Goal: Answer question/provide support

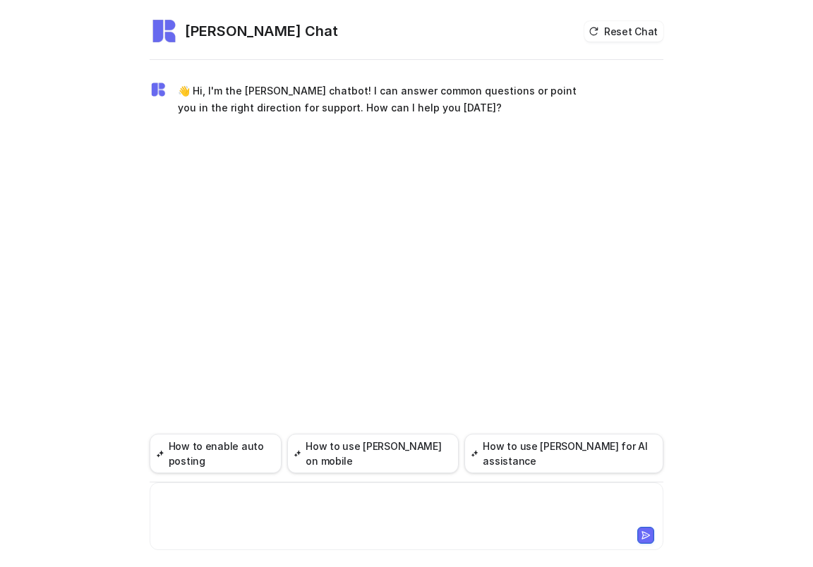
click at [351, 511] on div at bounding box center [406, 508] width 507 height 32
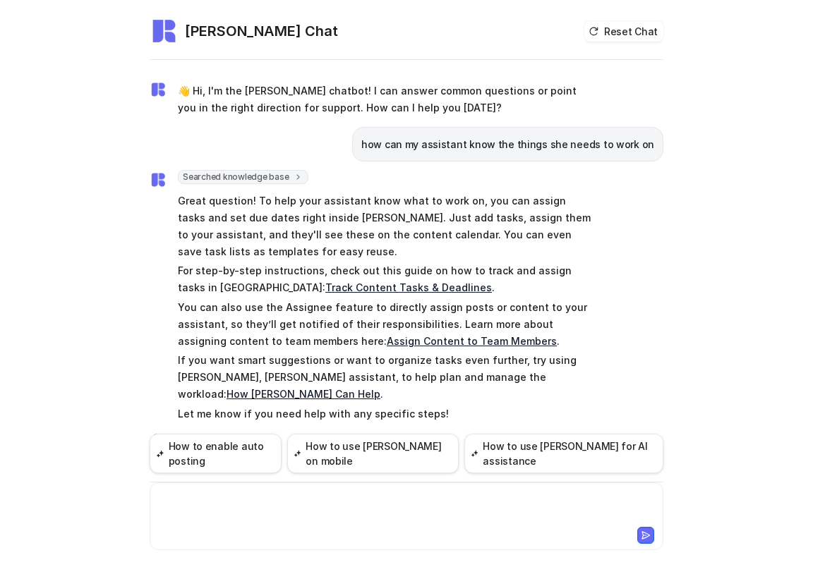
click at [337, 285] on link "Track Content Tasks & Deadlines" at bounding box center [408, 287] width 166 height 12
click at [337, 494] on div at bounding box center [406, 508] width 507 height 32
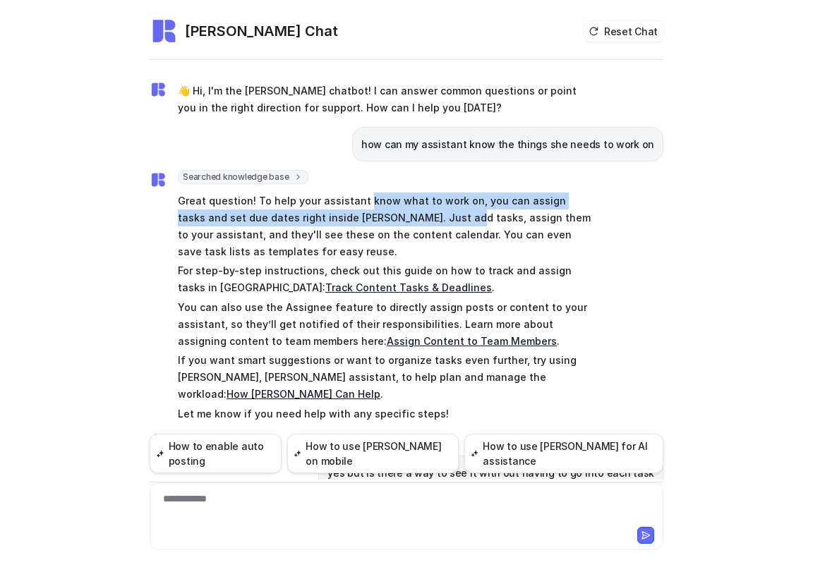
drag, startPoint x: 363, startPoint y: 207, endPoint x: 398, endPoint y: 217, distance: 36.2
click at [398, 217] on p "Great question! To help your assistant know what to work on, you can assign tas…" at bounding box center [384, 227] width 413 height 68
